Goal: Task Accomplishment & Management: Manage account settings

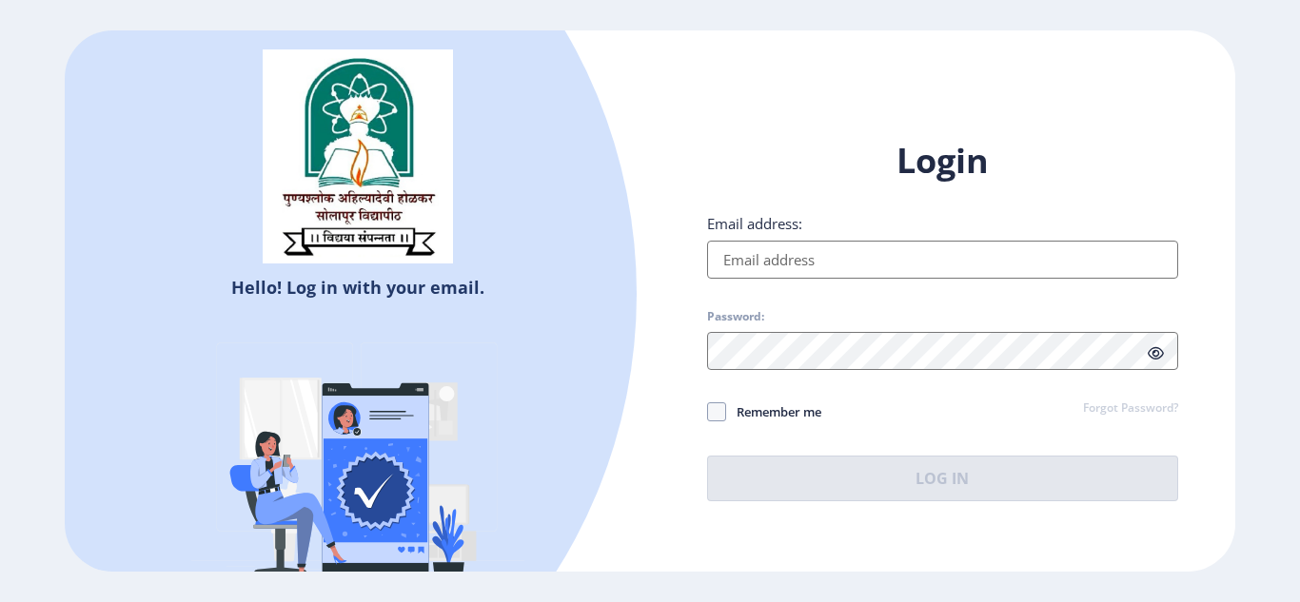
type input "[EMAIL_ADDRESS][DOMAIN_NAME]"
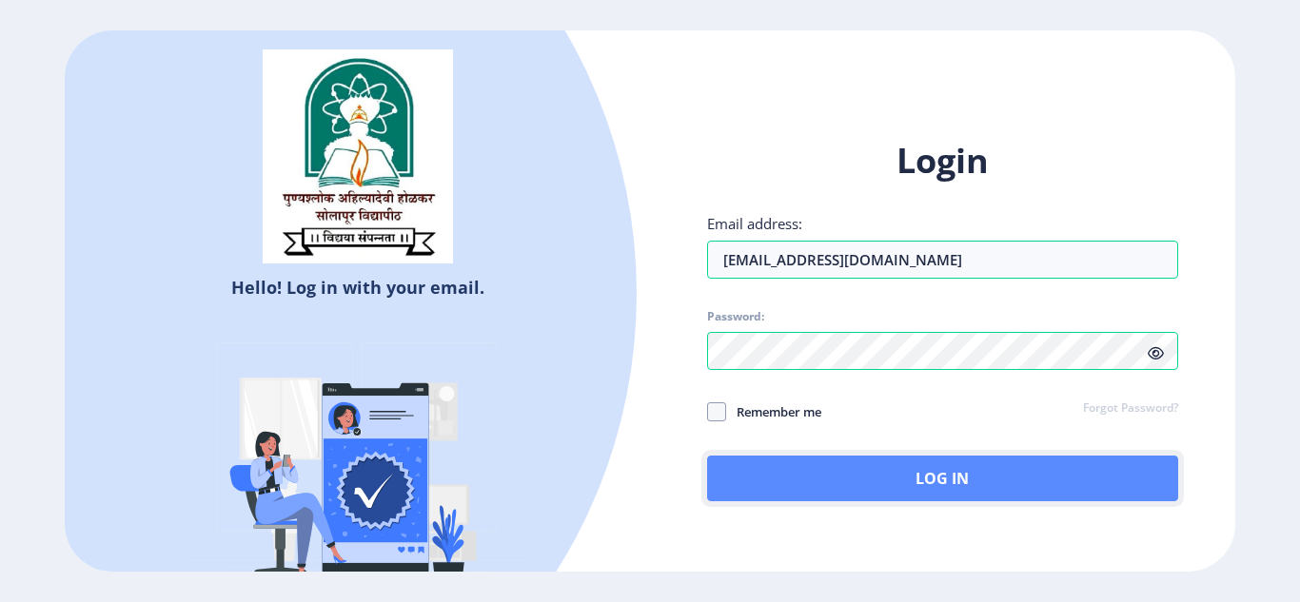
click at [941, 482] on button "Log In" at bounding box center [942, 479] width 471 height 46
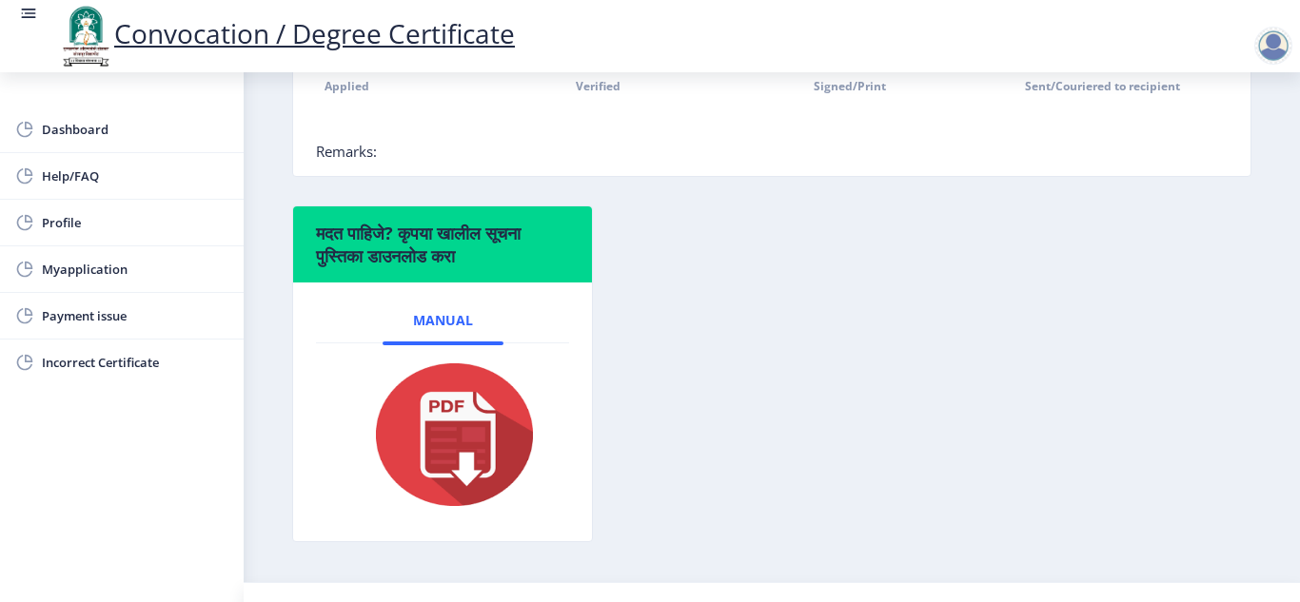
scroll to position [583, 0]
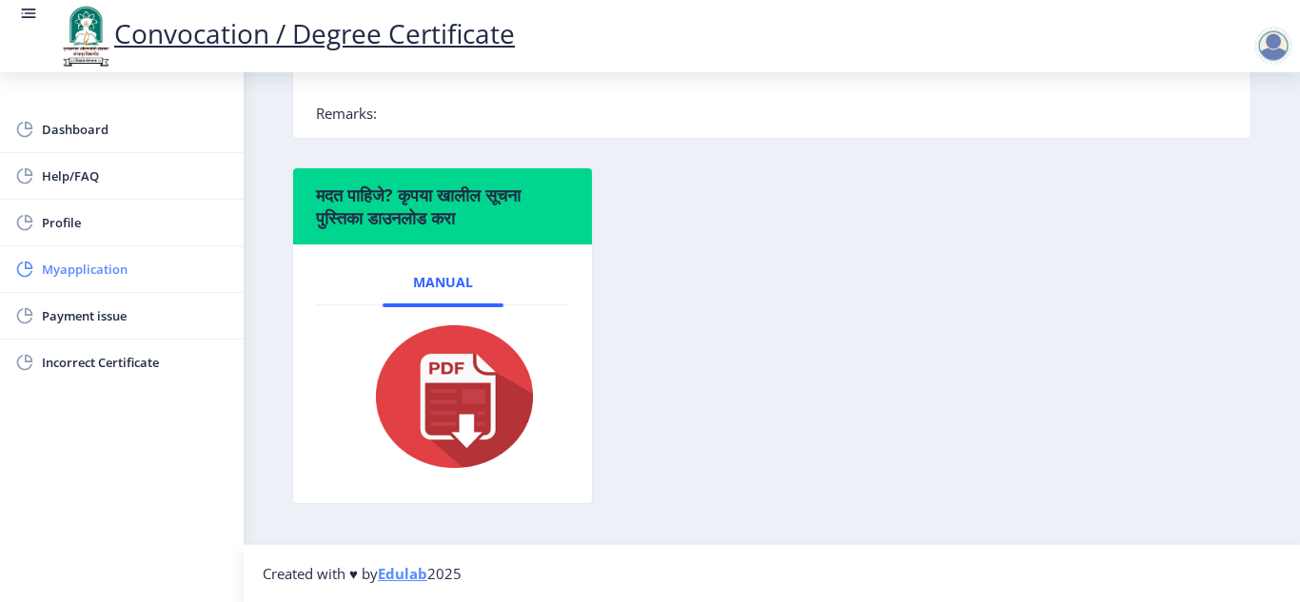
click at [106, 266] on span "Myapplication" at bounding box center [135, 269] width 186 height 23
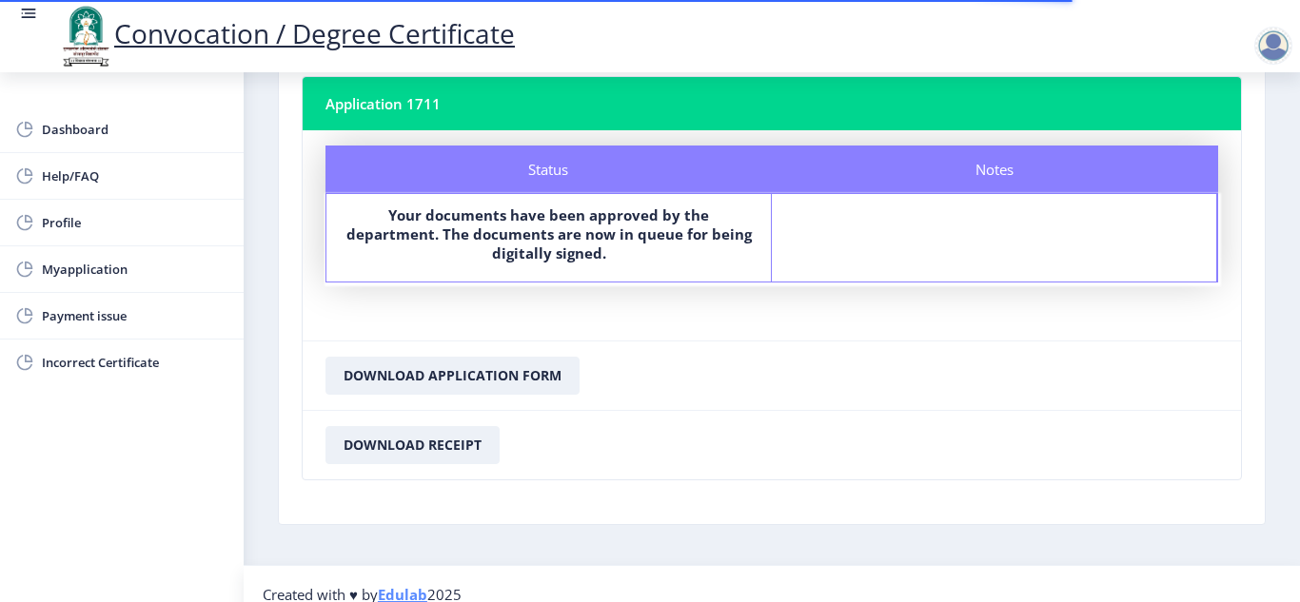
scroll to position [136, 0]
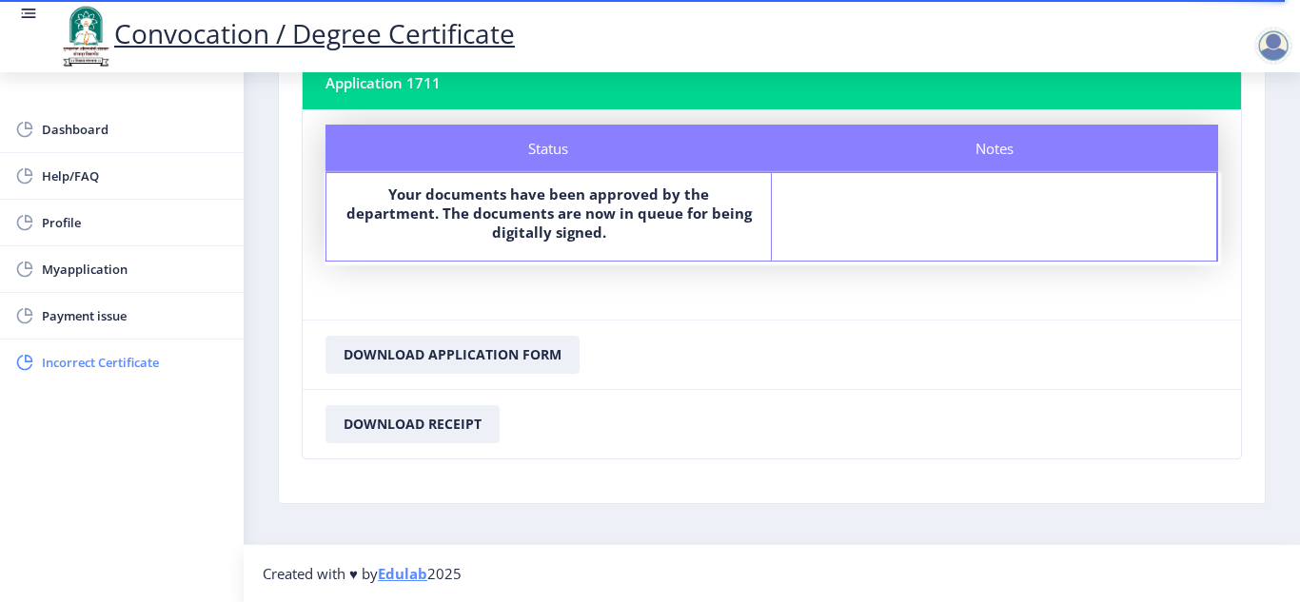
click at [117, 363] on span "Incorrect Certificate" at bounding box center [135, 362] width 186 height 23
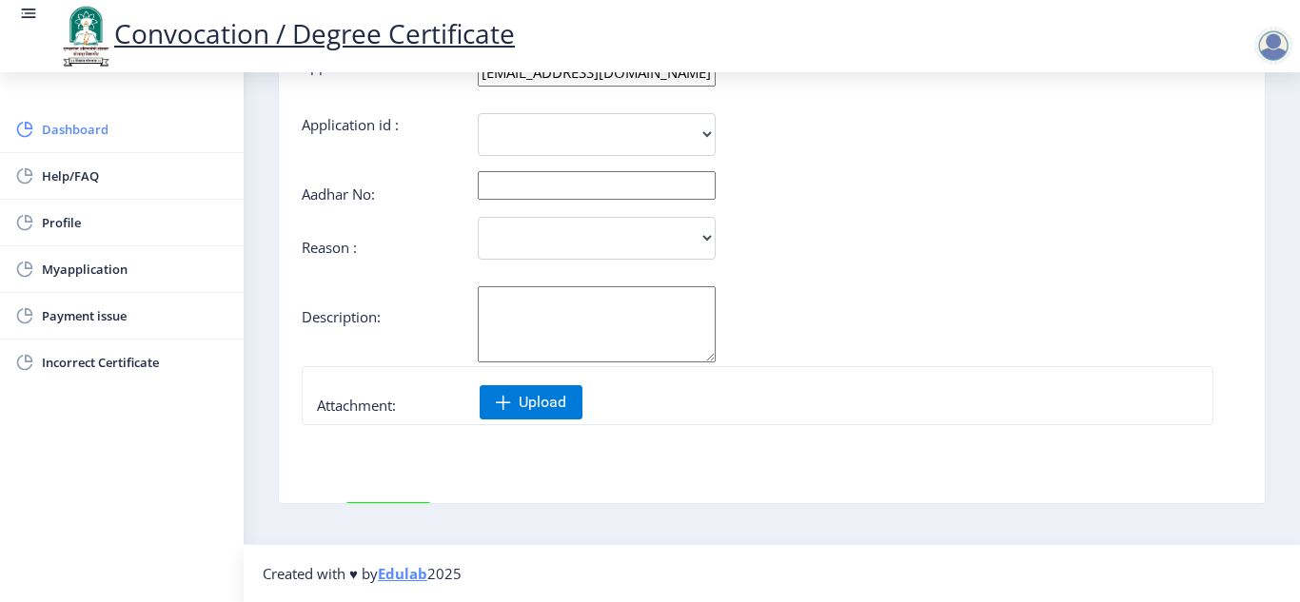
click at [46, 128] on span "Dashboard" at bounding box center [135, 129] width 186 height 23
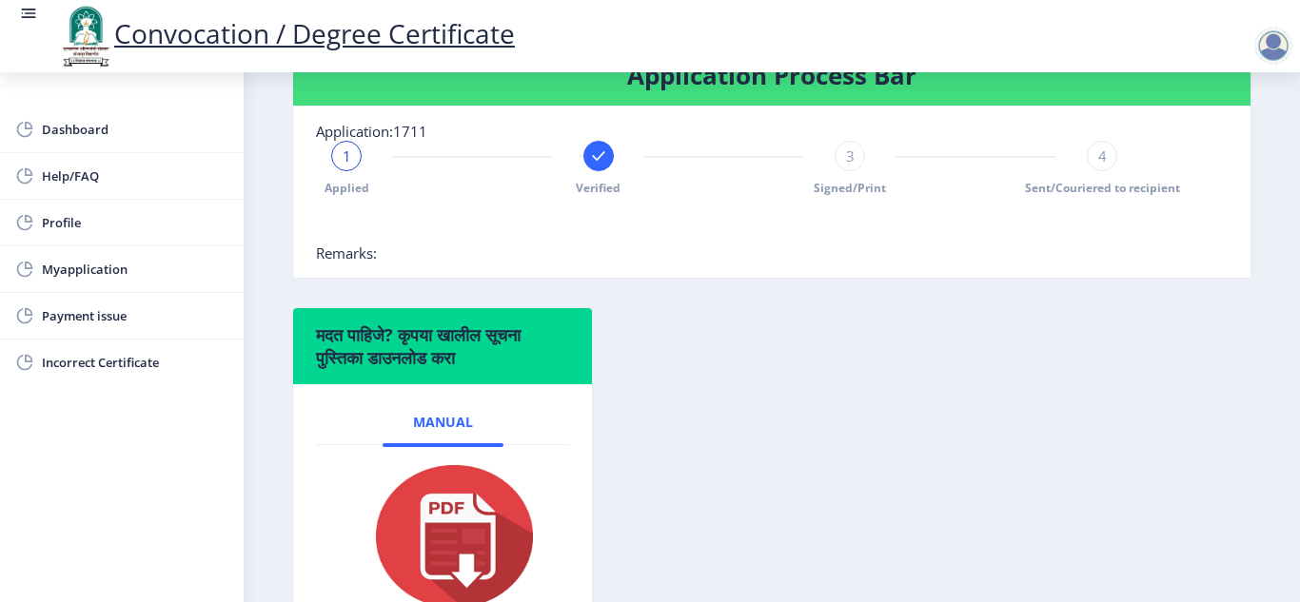
scroll to position [444, 0]
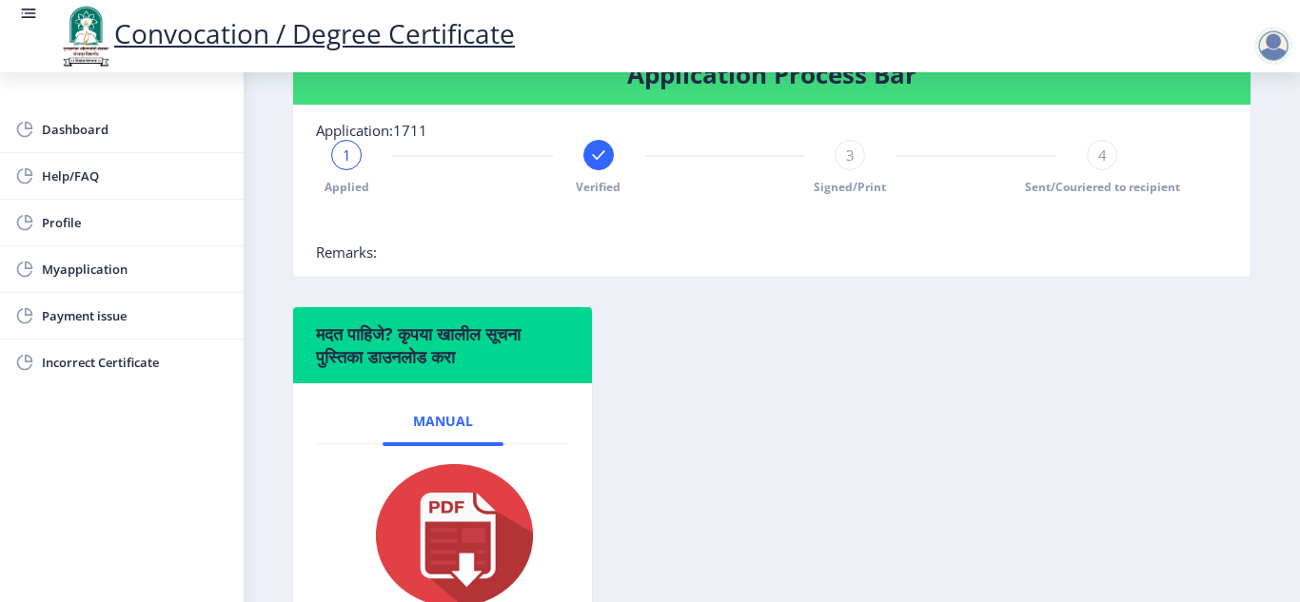
click at [596, 163] on rect at bounding box center [598, 155] width 19 height 19
click at [596, 163] on span "2" at bounding box center [598, 155] width 9 height 19
click at [853, 159] on div "3" at bounding box center [849, 155] width 30 height 30
click at [1099, 149] on span "4" at bounding box center [1102, 155] width 9 height 19
click at [1105, 161] on div "4" at bounding box center [1101, 155] width 30 height 30
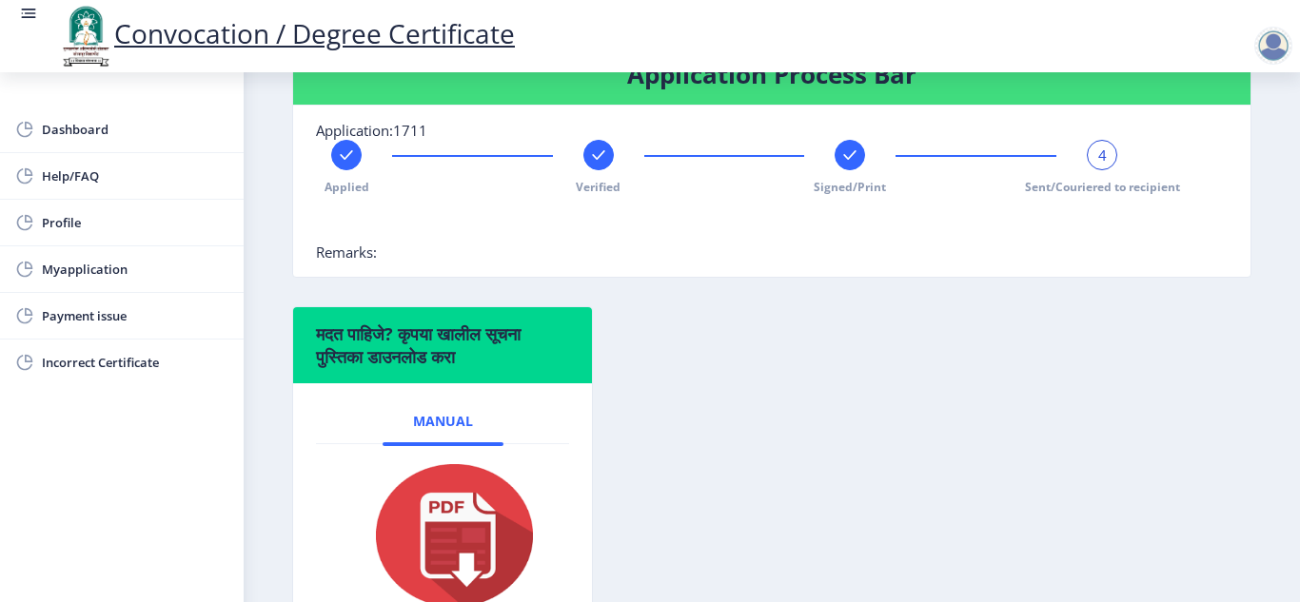
click at [1105, 161] on div "4" at bounding box center [1101, 155] width 30 height 30
click at [856, 323] on div "मदत पाहिजे? कृपया खालील सूचना पुस्तिका डाउनलोड करा Manual" at bounding box center [771, 488] width 987 height 365
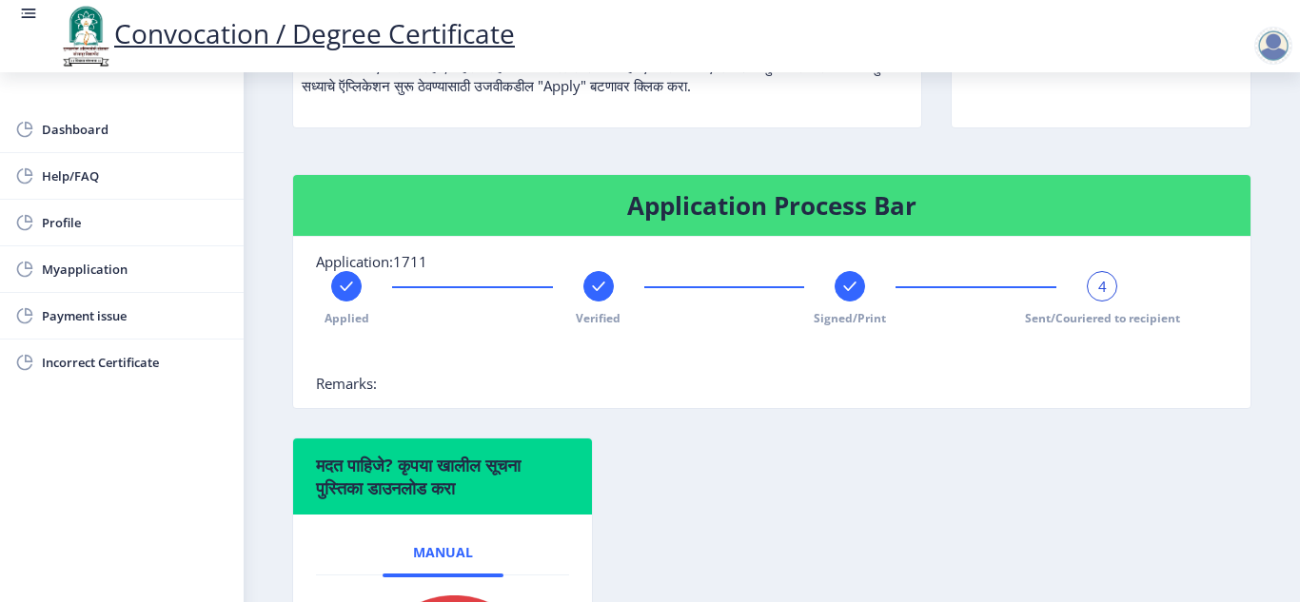
scroll to position [312, 0]
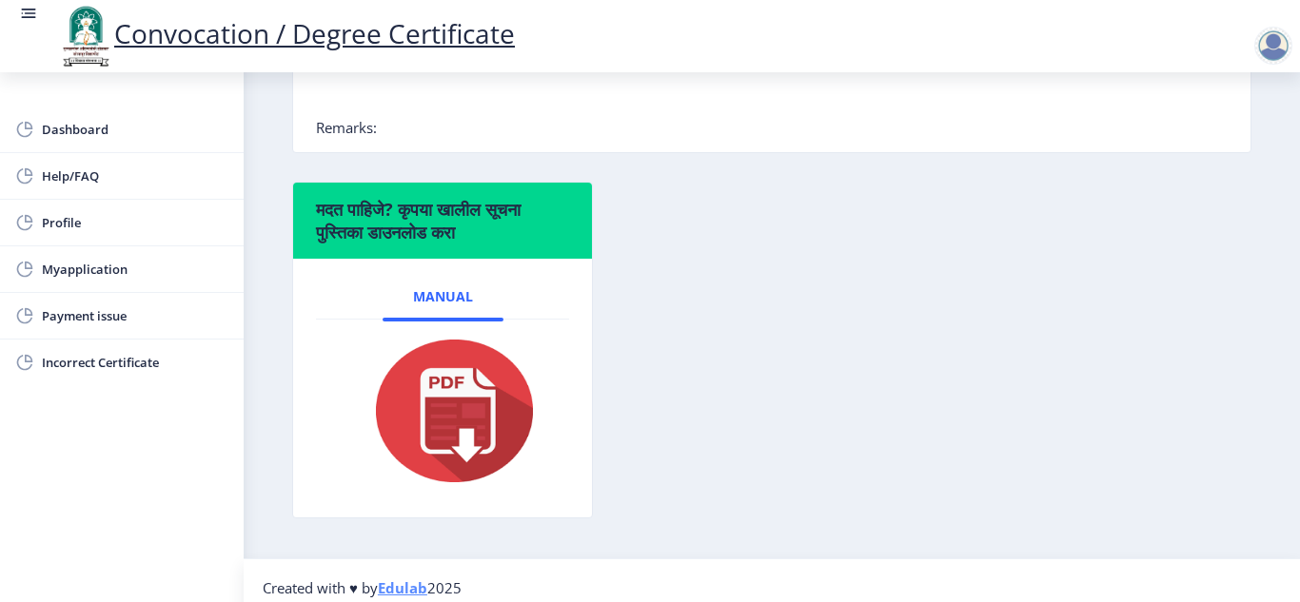
scroll to position [568, 0]
click at [467, 413] on img at bounding box center [442, 412] width 190 height 152
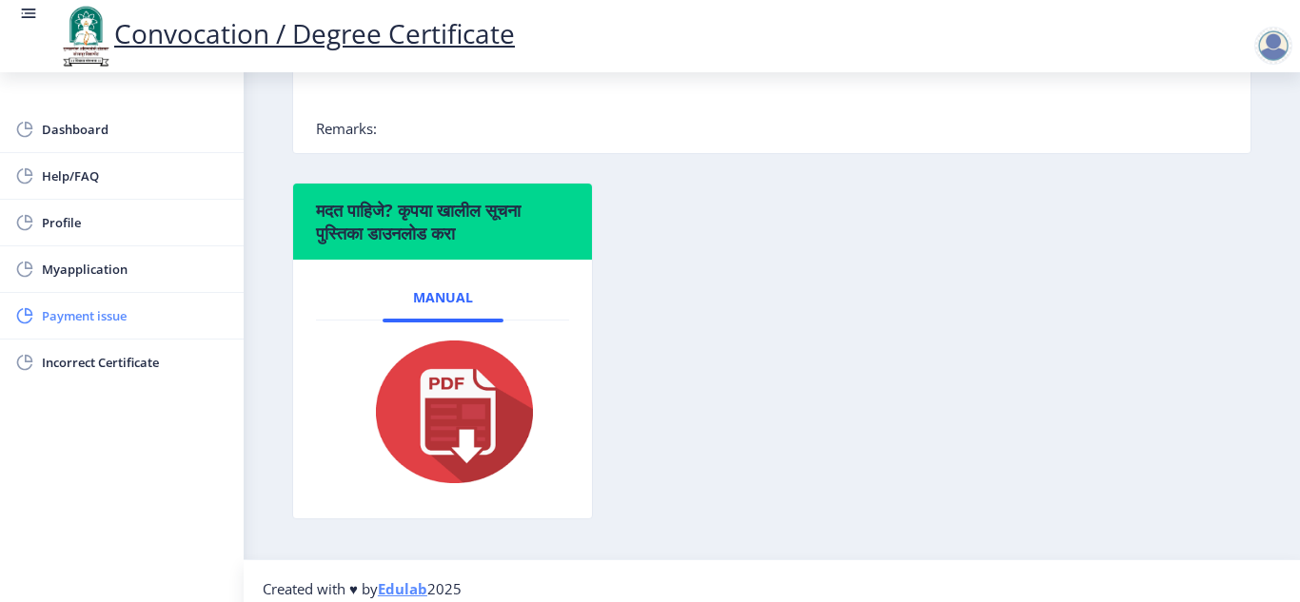
click at [104, 326] on span "Payment issue" at bounding box center [135, 315] width 186 height 23
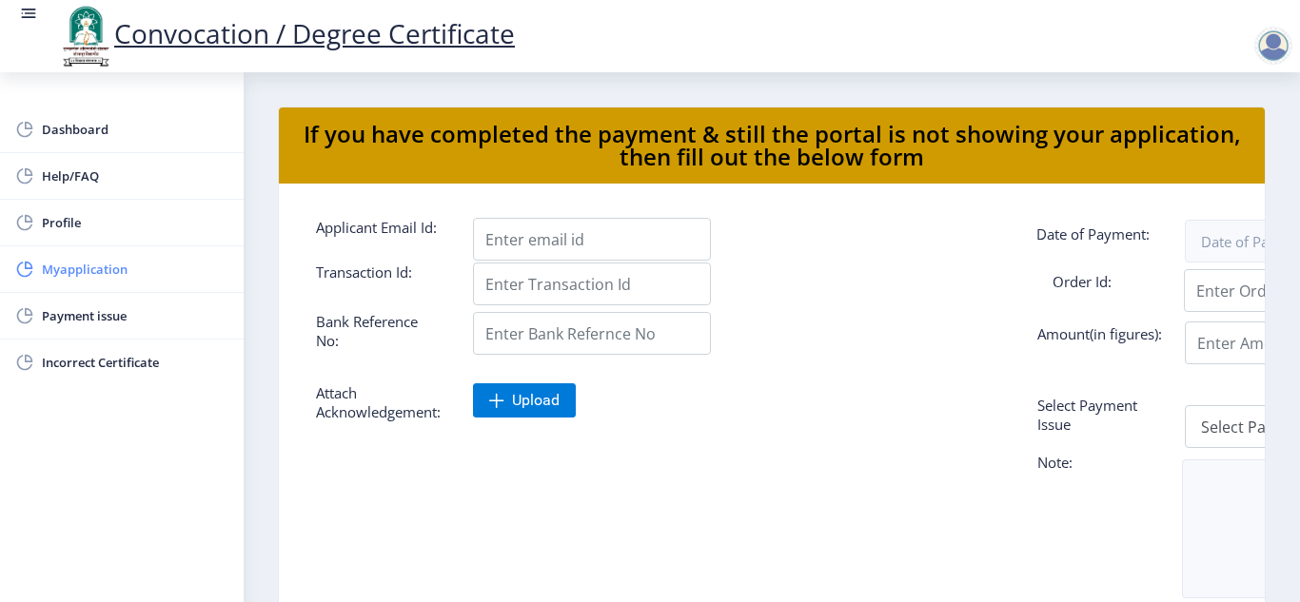
click at [98, 257] on link "Myapplication" at bounding box center [122, 269] width 244 height 46
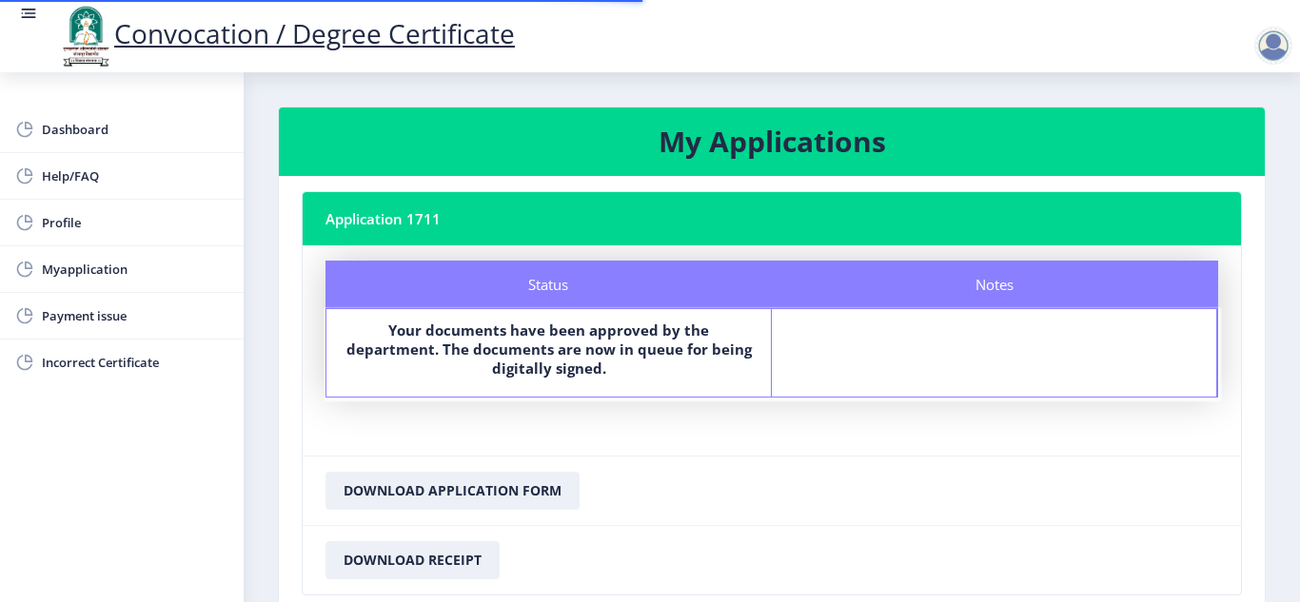
scroll to position [136, 0]
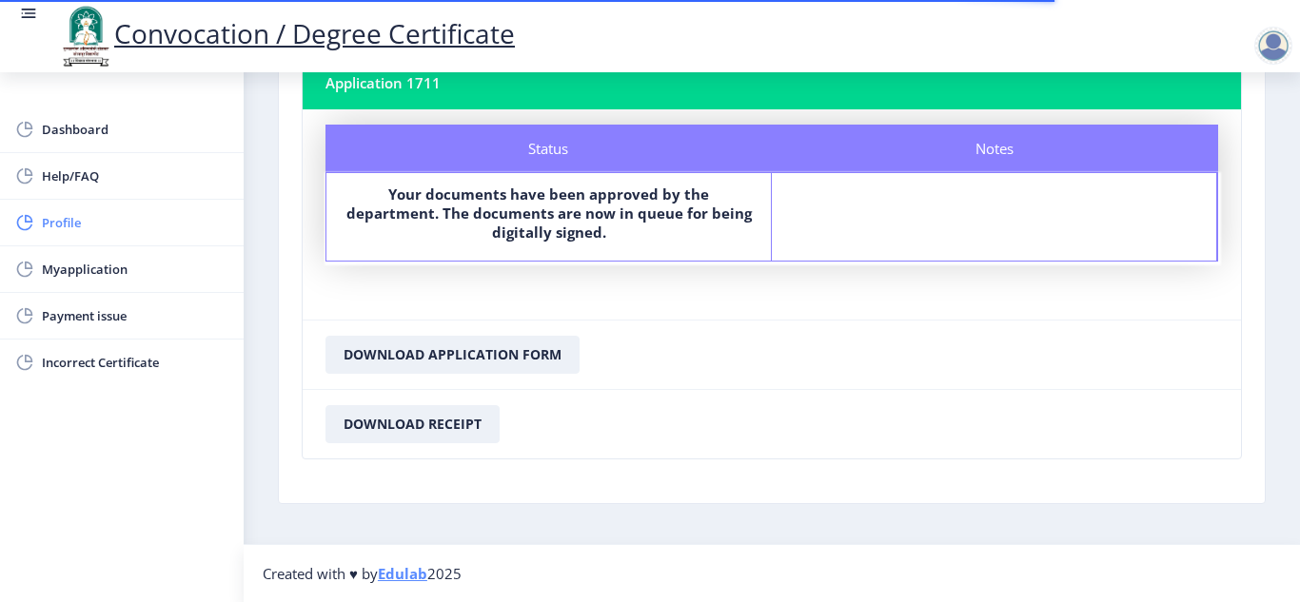
click at [106, 226] on span "Profile" at bounding box center [135, 222] width 186 height 23
select select
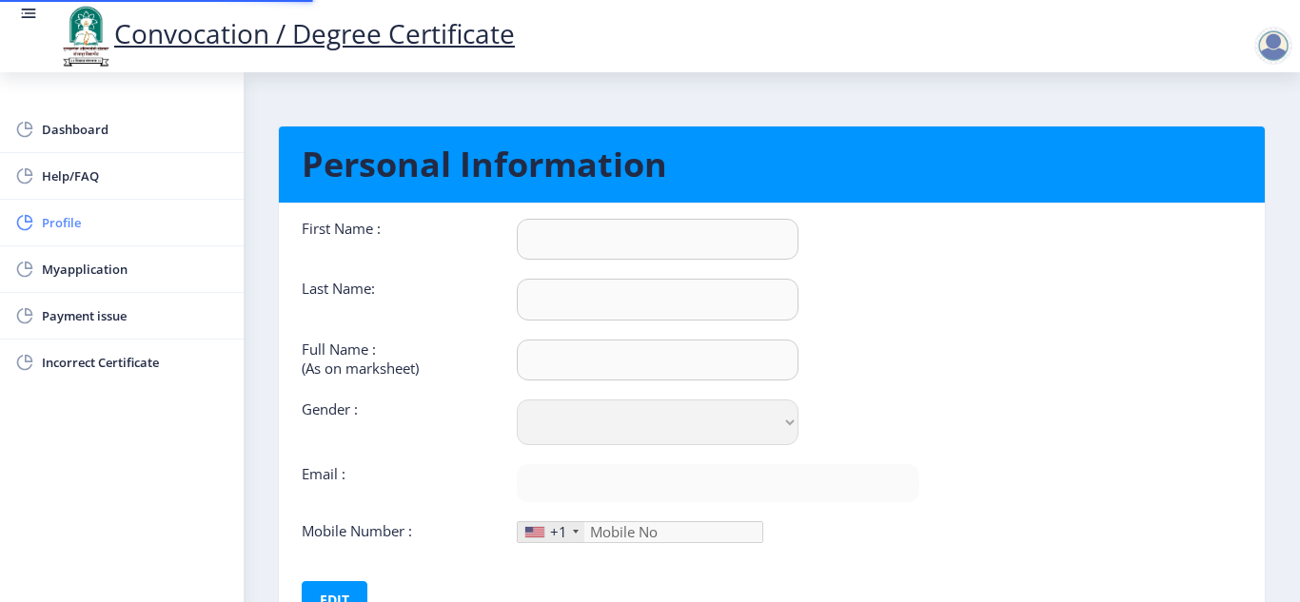
type input "Akash"
type input "Dhotare"
type input "DHOTARE AKASH PRABHAKARRAO"
select select "Male"
type input "[EMAIL_ADDRESS][DOMAIN_NAME]"
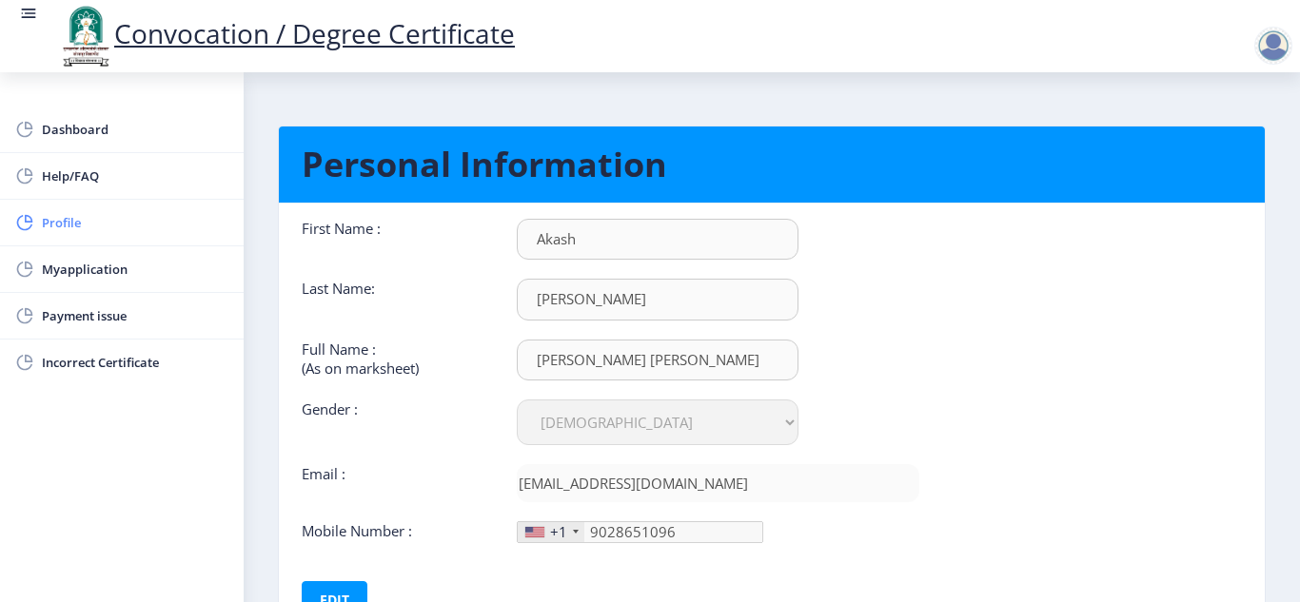
type input "902-865-10"
click at [68, 117] on link "Dashboard" at bounding box center [122, 130] width 244 height 46
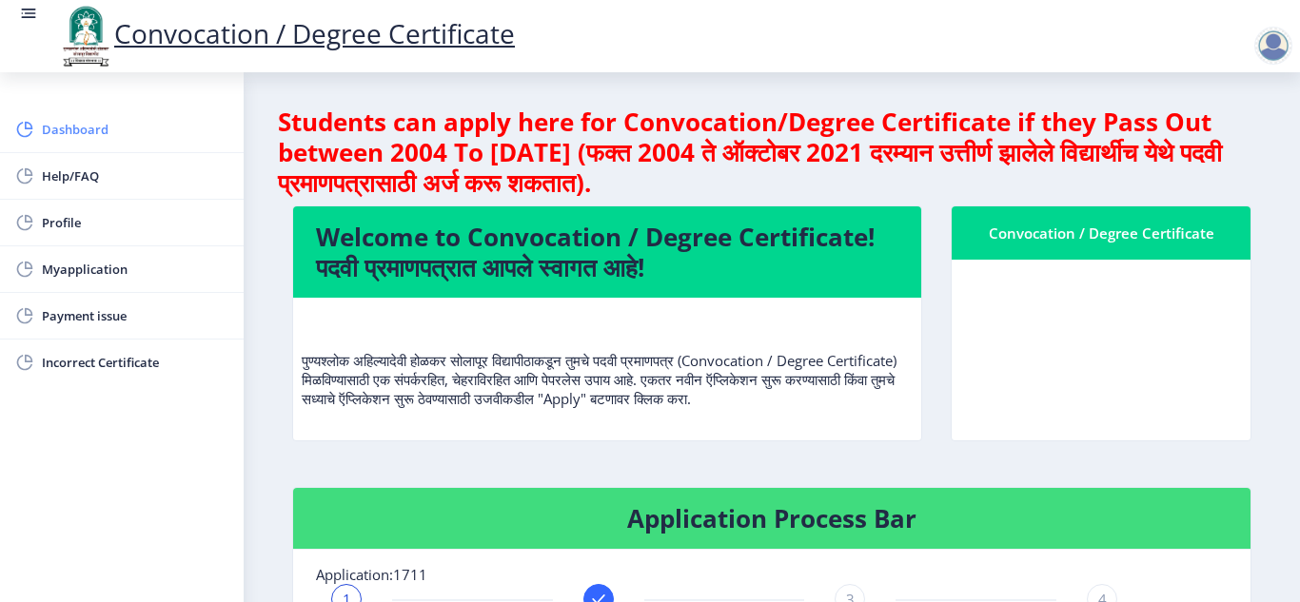
click at [79, 134] on span "Dashboard" at bounding box center [135, 129] width 186 height 23
click at [1272, 45] on div at bounding box center [1273, 46] width 38 height 38
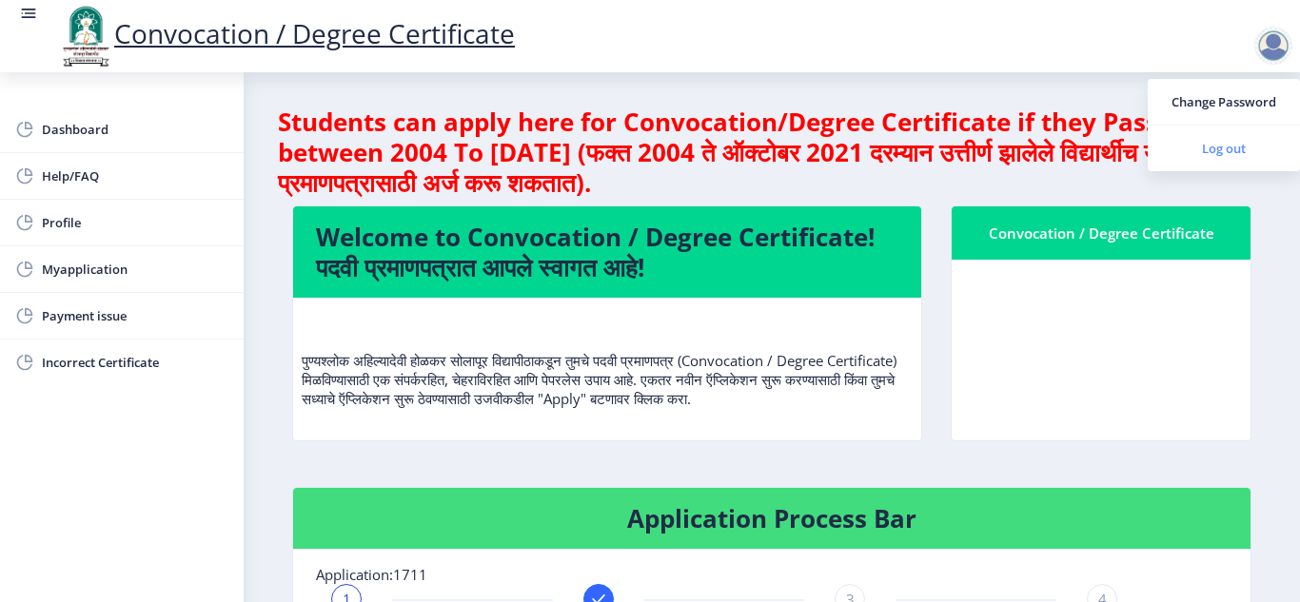
click at [1230, 155] on span "Log out" at bounding box center [1224, 148] width 122 height 23
